Goal: Transaction & Acquisition: Download file/media

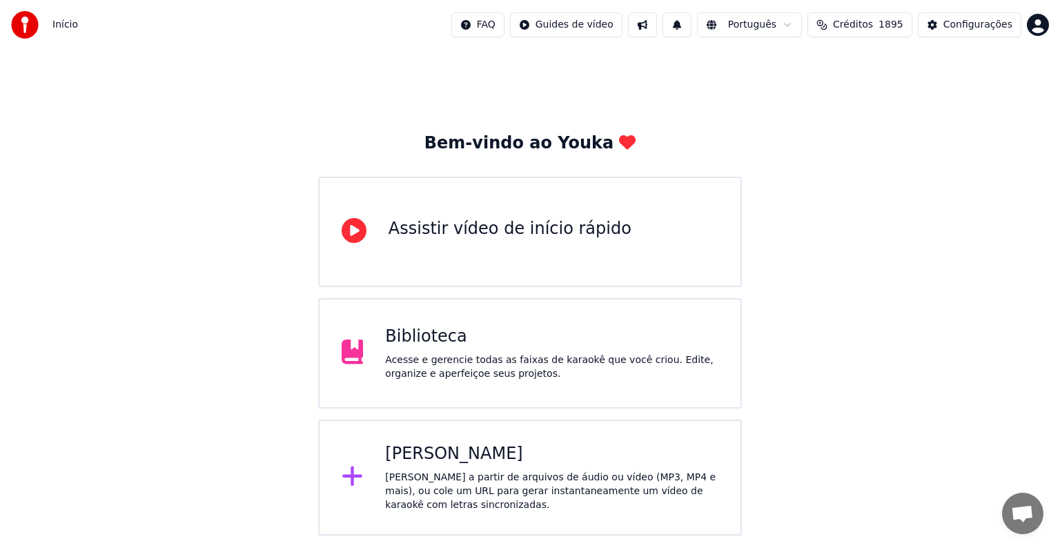
click at [529, 346] on div "Biblioteca" at bounding box center [551, 337] width 333 height 22
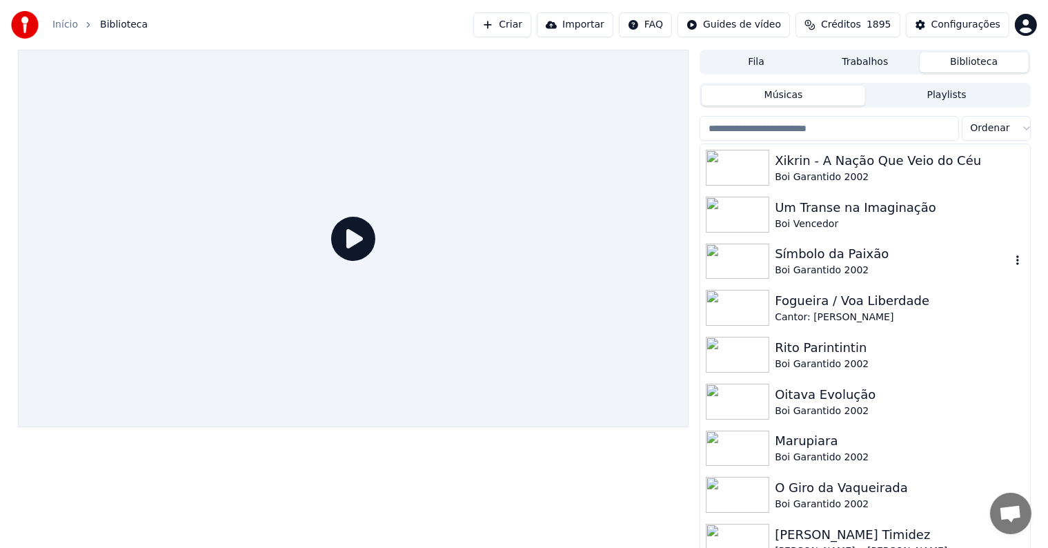
click at [798, 257] on div "Símbolo da Paixão" at bounding box center [892, 253] width 235 height 19
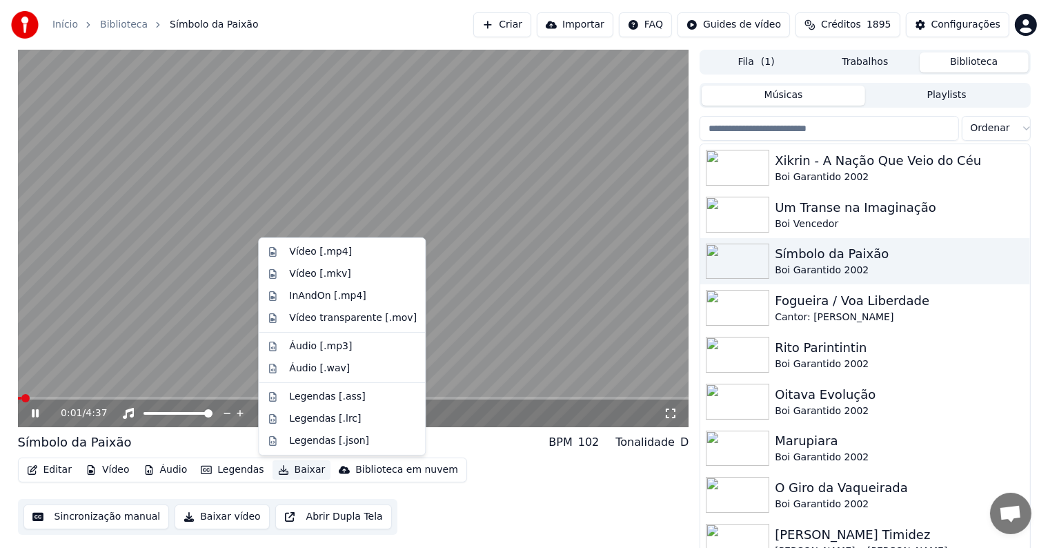
click at [295, 472] on button "Baixar" at bounding box center [302, 469] width 59 height 19
click at [295, 246] on div "Vídeo [.mp4]" at bounding box center [320, 252] width 63 height 14
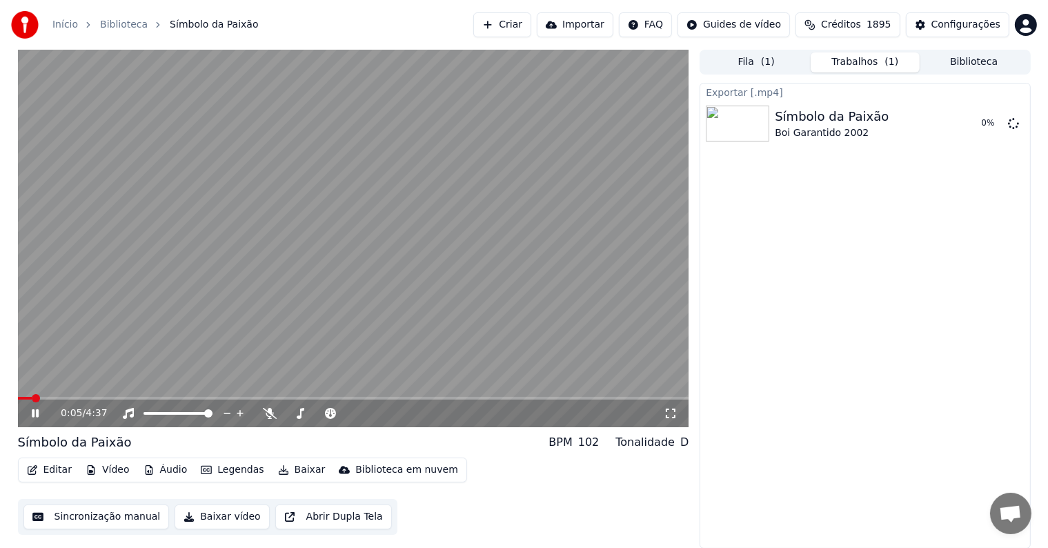
click at [944, 68] on button "Biblioteca" at bounding box center [974, 62] width 109 height 20
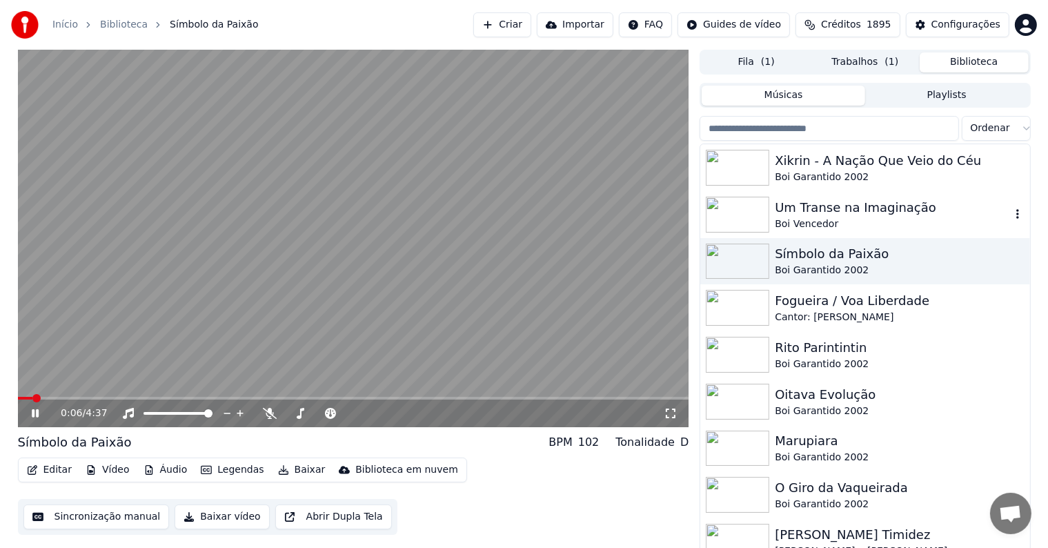
click at [811, 212] on div "Um Transe na Imaginação" at bounding box center [892, 207] width 235 height 19
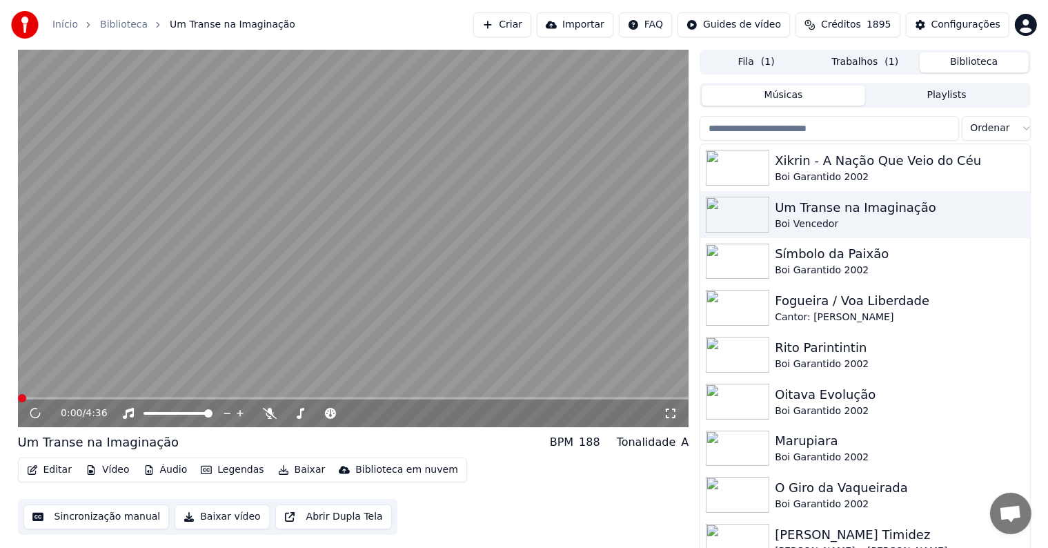
click at [304, 475] on button "Baixar" at bounding box center [302, 469] width 59 height 19
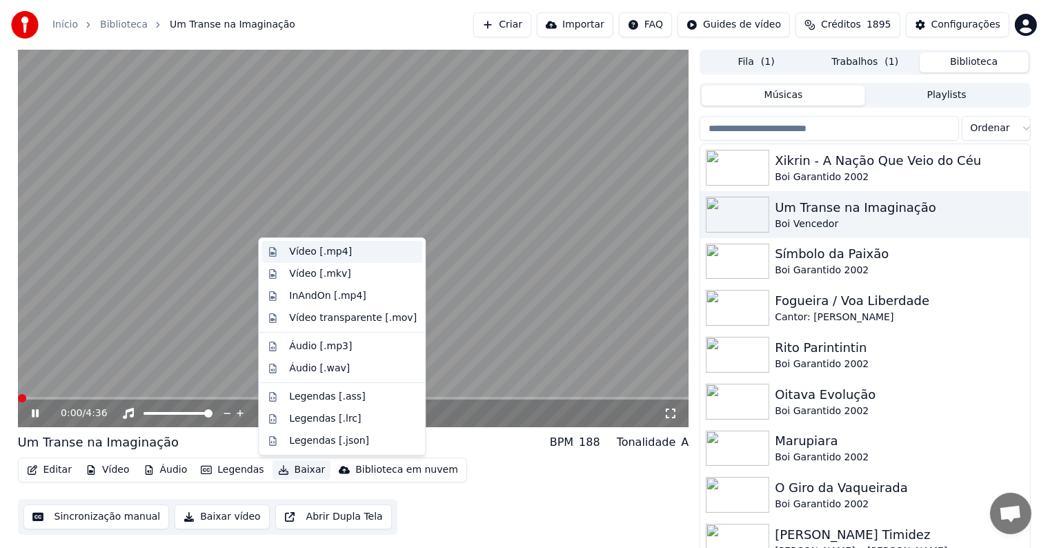
click at [298, 251] on div "Vídeo [.mp4]" at bounding box center [320, 252] width 63 height 14
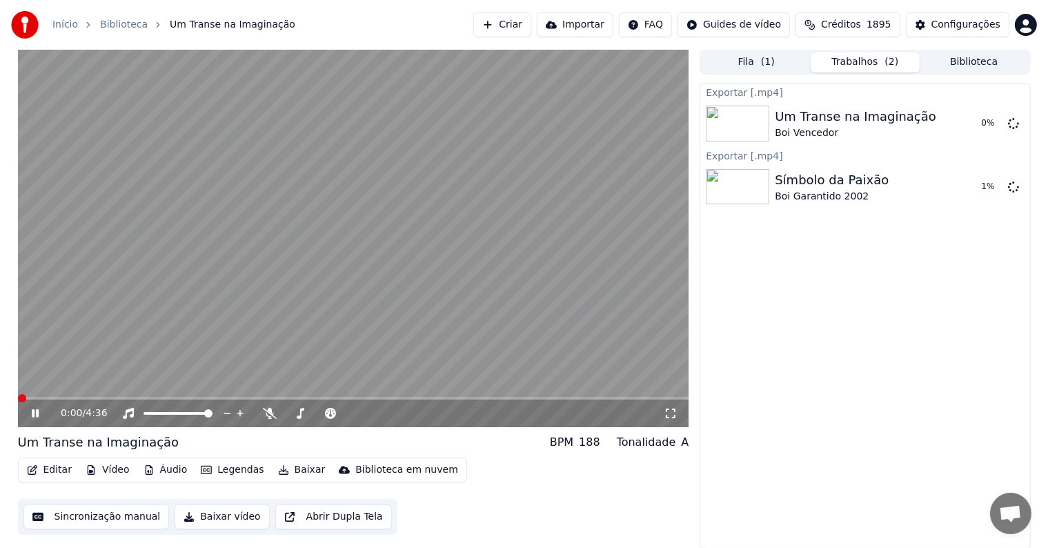
click at [968, 66] on button "Biblioteca" at bounding box center [974, 62] width 109 height 20
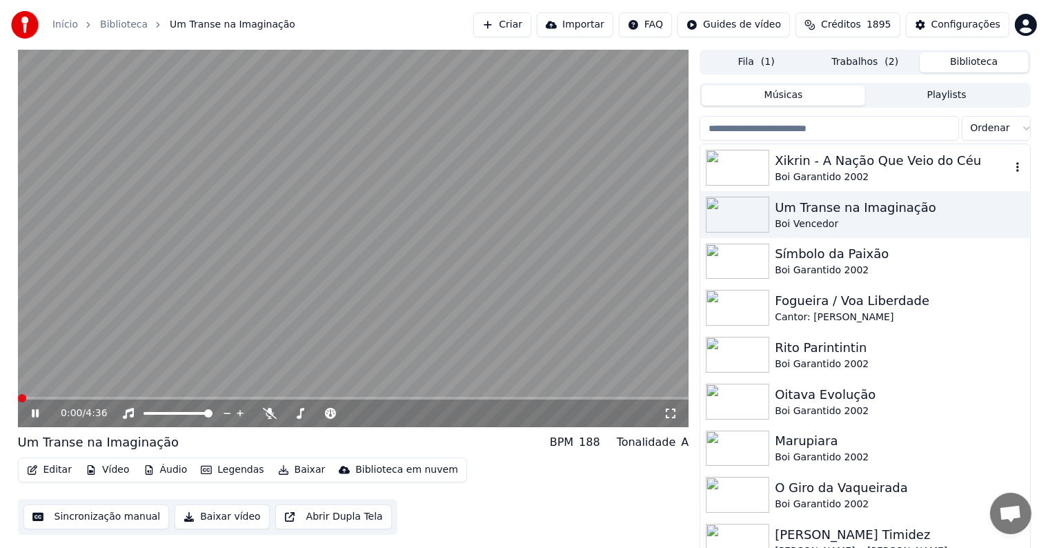
click at [821, 174] on div "Boi Garantido 2002" at bounding box center [892, 177] width 235 height 14
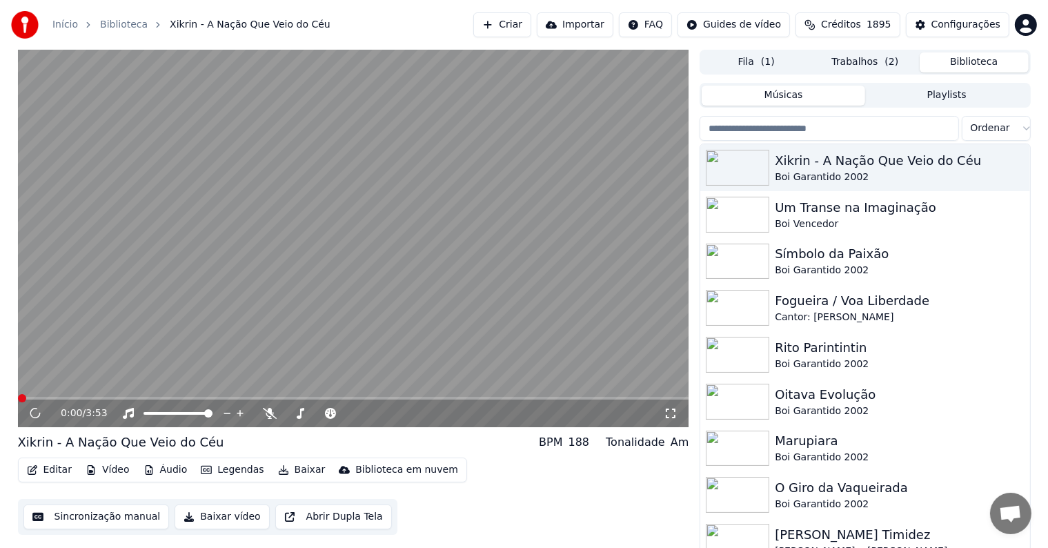
click at [291, 472] on button "Baixar" at bounding box center [302, 469] width 59 height 19
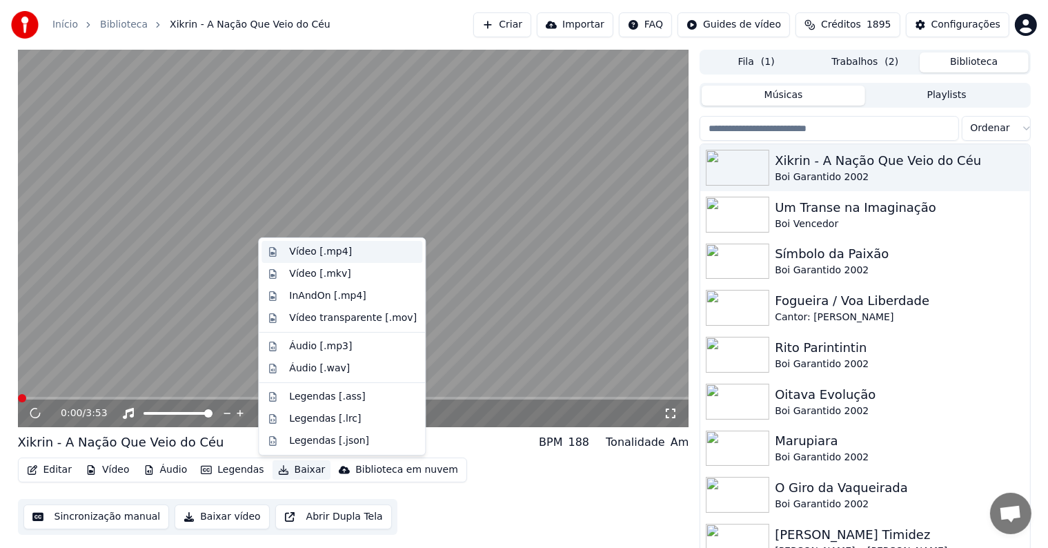
click at [300, 247] on div "Vídeo [.mp4]" at bounding box center [320, 252] width 63 height 14
